Goal: Navigation & Orientation: Find specific page/section

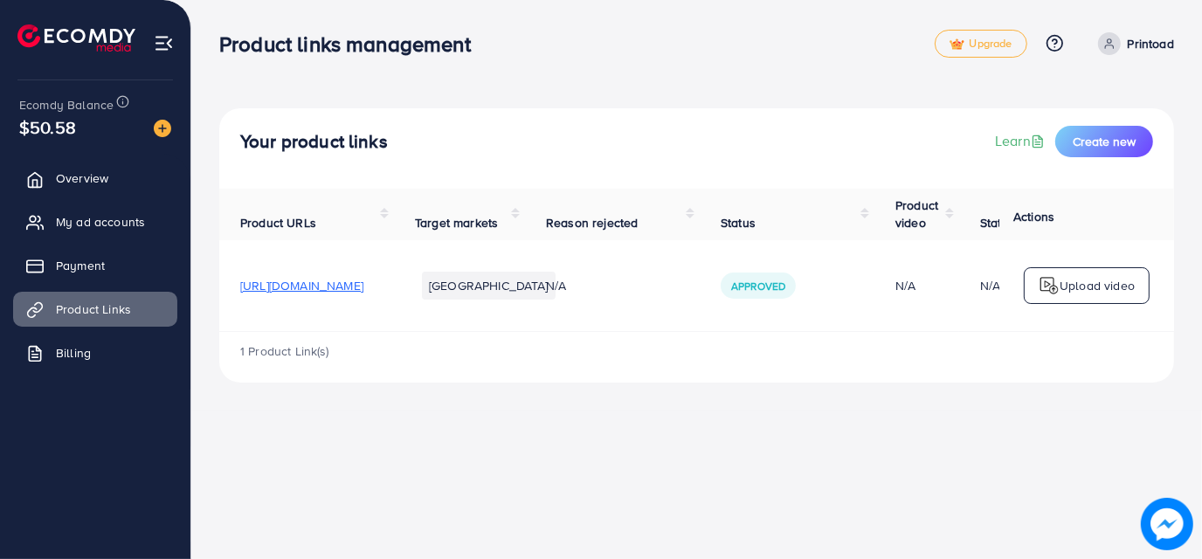
drag, startPoint x: 640, startPoint y: 336, endPoint x: 878, endPoint y: 376, distance: 241.8
click at [878, 376] on div "1 Product Link(s)" at bounding box center [696, 357] width 955 height 51
click at [112, 182] on span "Overview" at bounding box center [86, 178] width 52 height 17
